Goal: Information Seeking & Learning: Learn about a topic

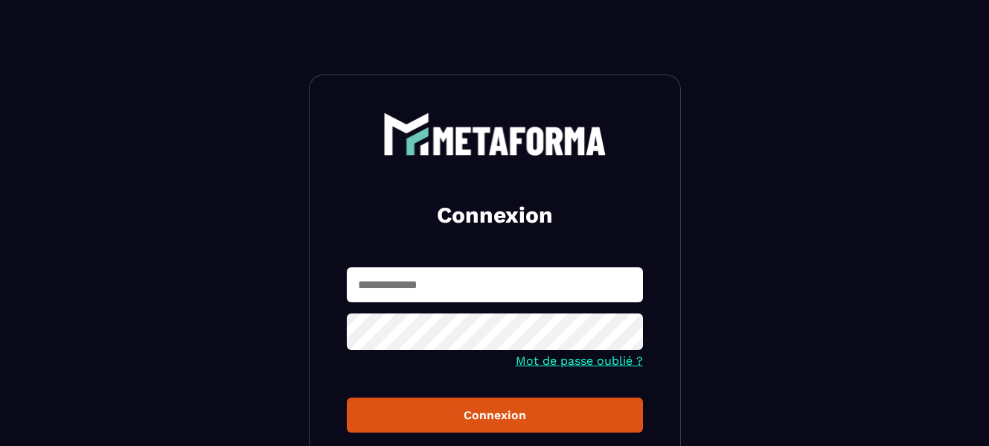
click at [514, 278] on input "text" at bounding box center [495, 284] width 296 height 35
type input "**********"
click at [347, 397] on button "Connexion" at bounding box center [495, 414] width 296 height 35
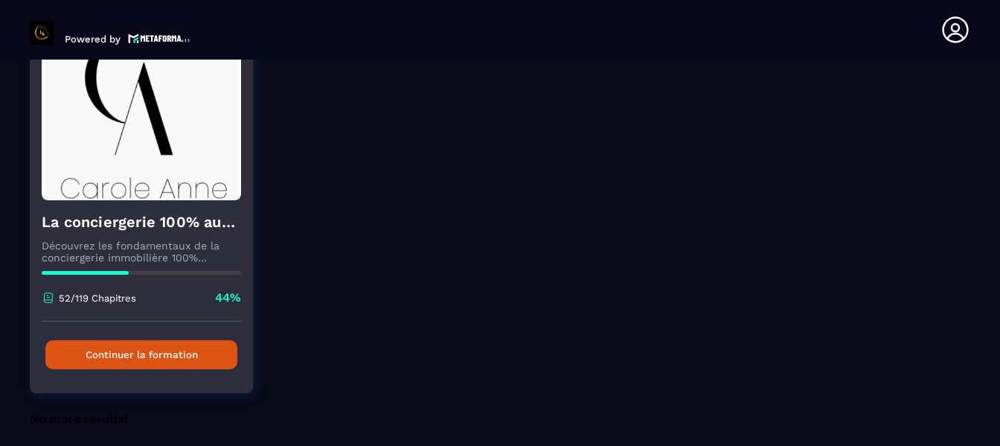
scroll to position [149, 0]
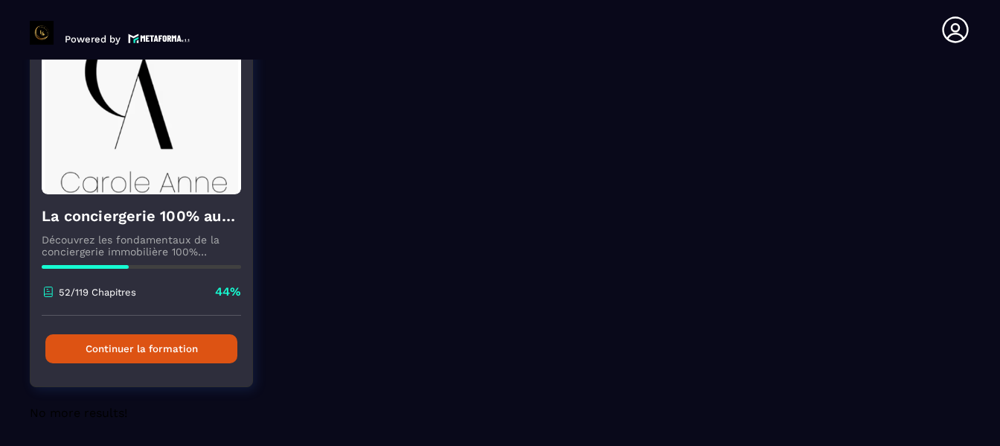
click at [188, 341] on button "Continuer la formation" at bounding box center [141, 348] width 192 height 29
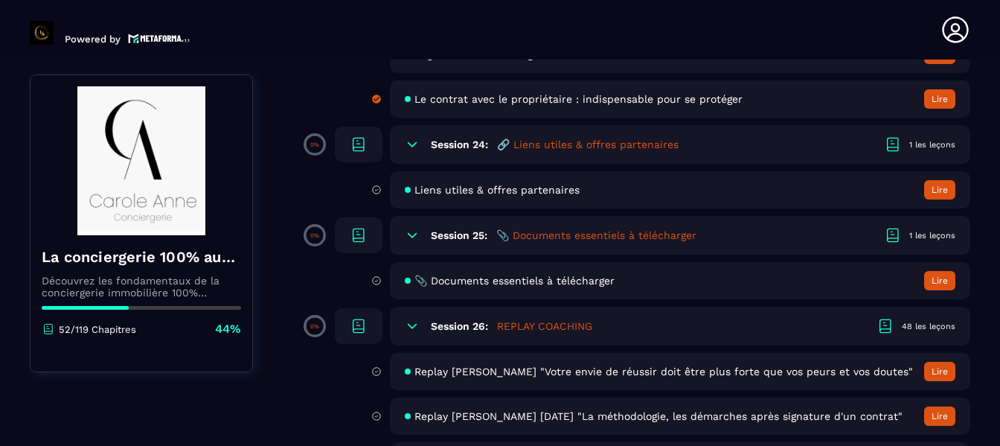
scroll to position [4317, 0]
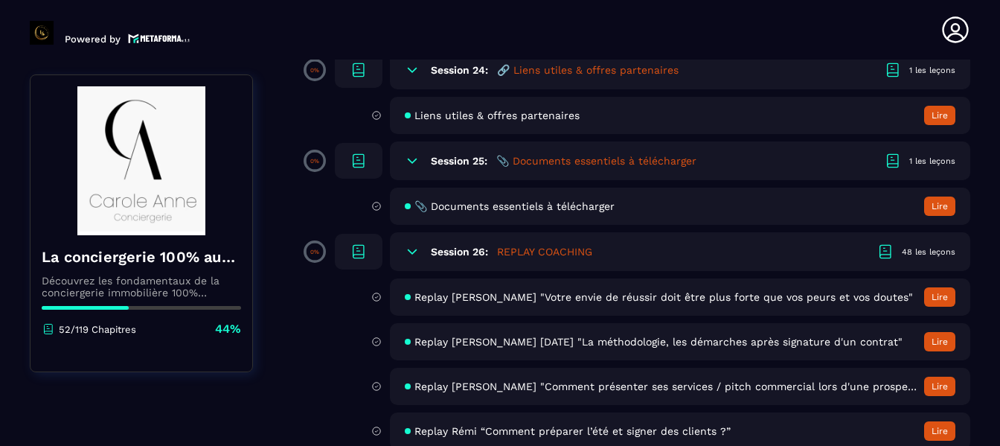
click at [941, 203] on button "Lire" at bounding box center [939, 206] width 31 height 19
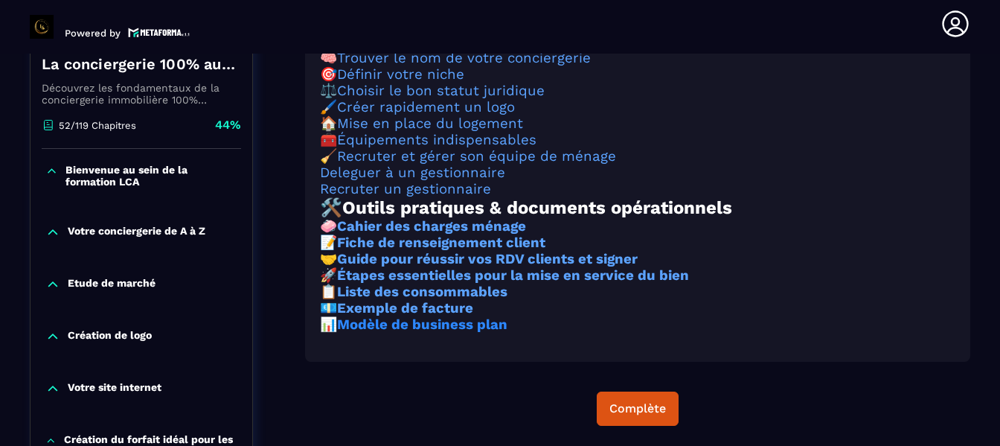
scroll to position [344, 0]
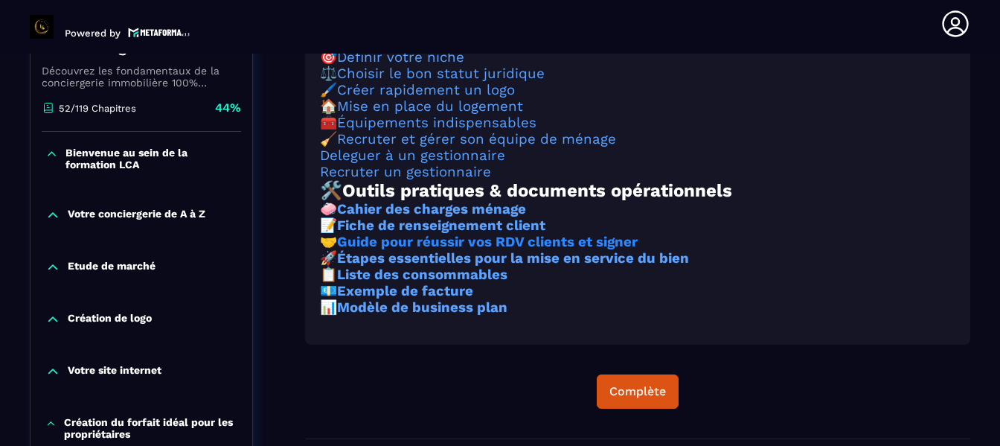
click at [405, 250] on strong "Guide pour réussir vos RDV clients et signer" at bounding box center [487, 242] width 301 height 16
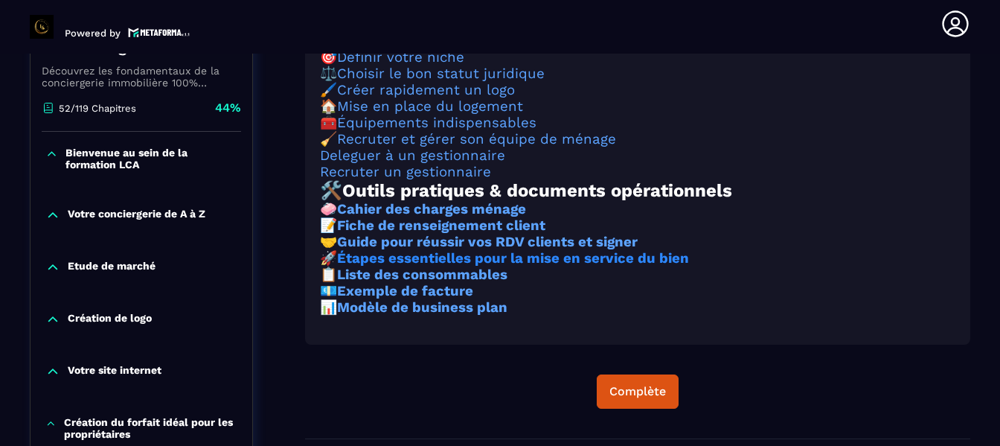
click at [447, 266] on strong "Étapes essentielles pour la mise en service du bien" at bounding box center [513, 258] width 352 height 16
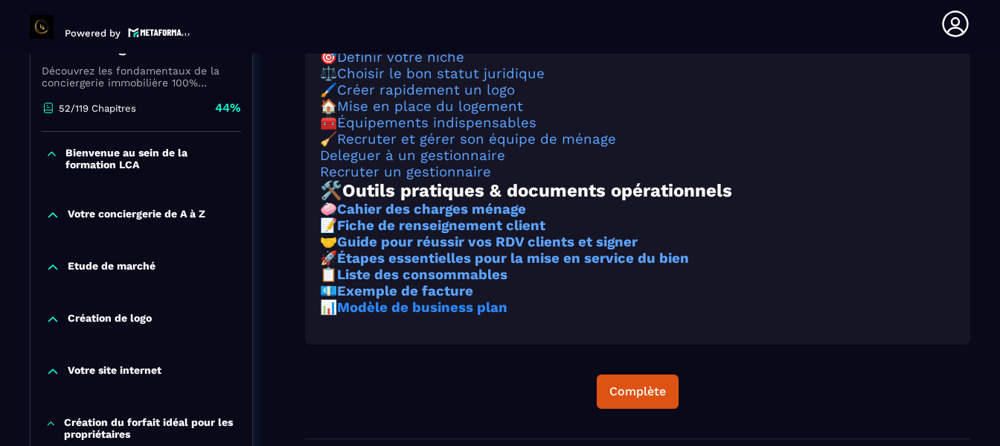
click at [400, 316] on strong "Modèle de business plan" at bounding box center [422, 307] width 170 height 16
